Goal: Information Seeking & Learning: Learn about a topic

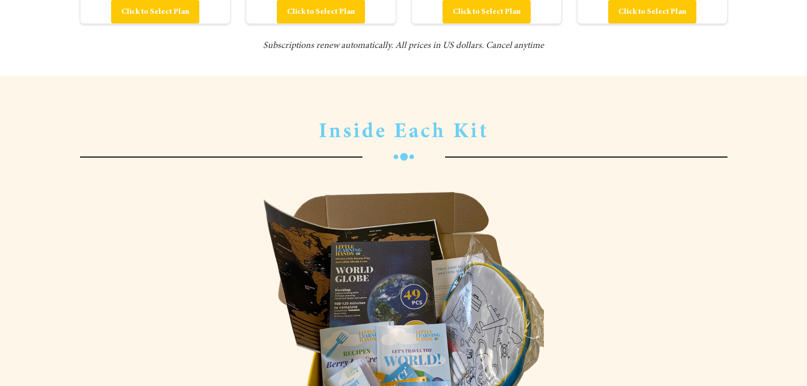
scroll to position [1799, 0]
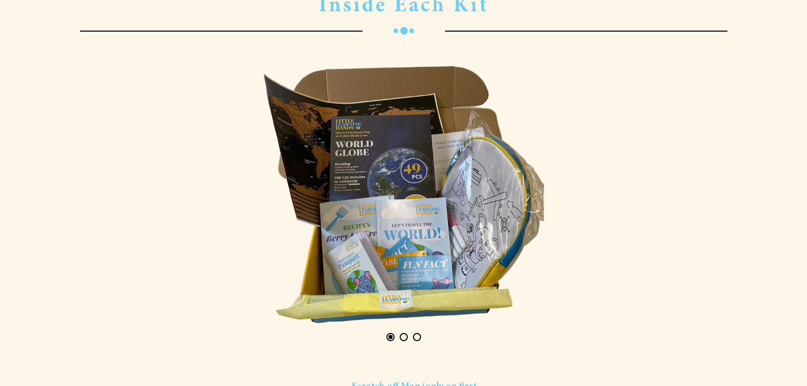
click at [418, 235] on div at bounding box center [404, 194] width 296 height 273
click at [402, 340] on button "Page 2" at bounding box center [404, 337] width 8 height 8
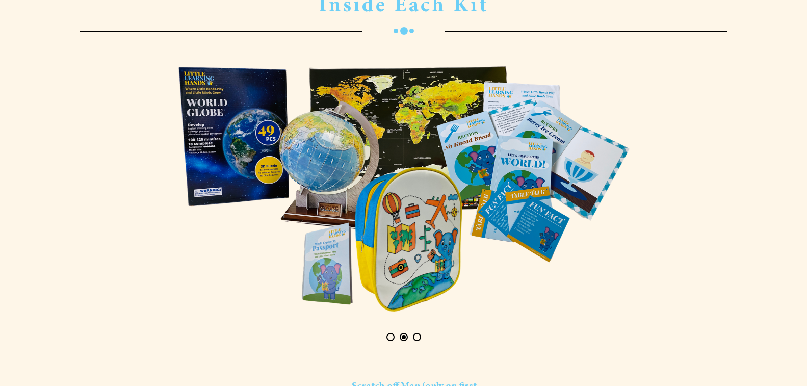
scroll to position [0, 658]
click at [416, 341] on button "Page 3" at bounding box center [417, 337] width 8 height 8
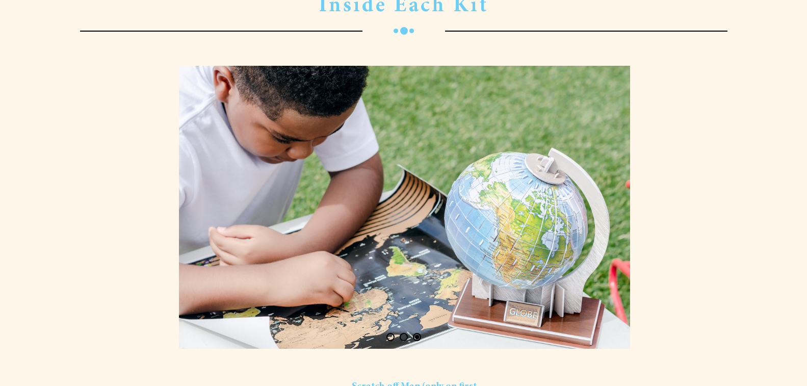
scroll to position [0, 1316]
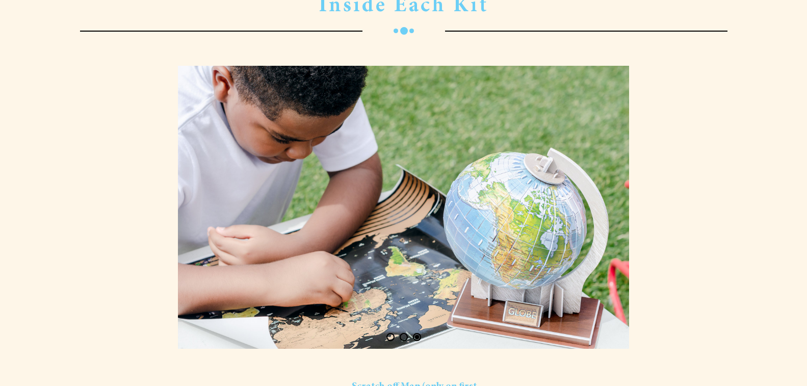
click at [389, 343] on div at bounding box center [403, 215] width 467 height 314
click at [390, 343] on div at bounding box center [403, 215] width 467 height 314
click at [392, 338] on button "Page 1" at bounding box center [390, 337] width 8 height 8
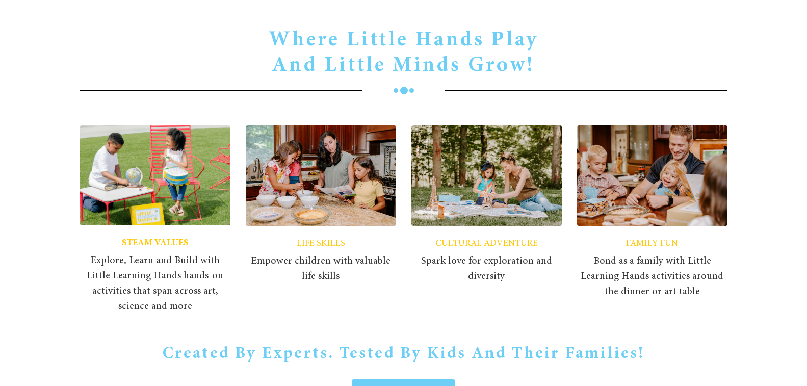
scroll to position [0, 0]
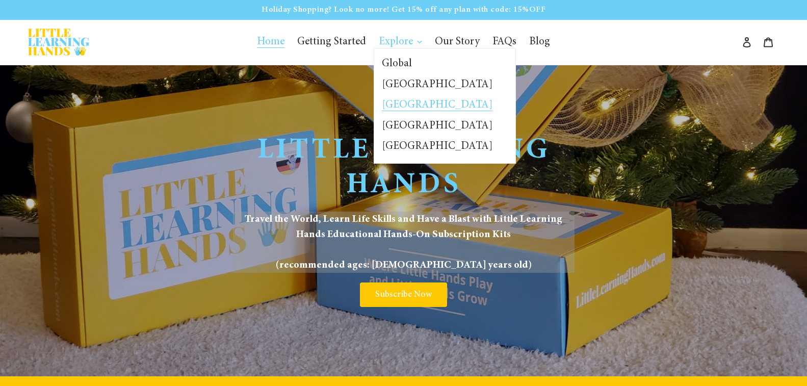
click at [397, 104] on span "[GEOGRAPHIC_DATA]" at bounding box center [437, 105] width 111 height 11
